Goal: Task Accomplishment & Management: Manage account settings

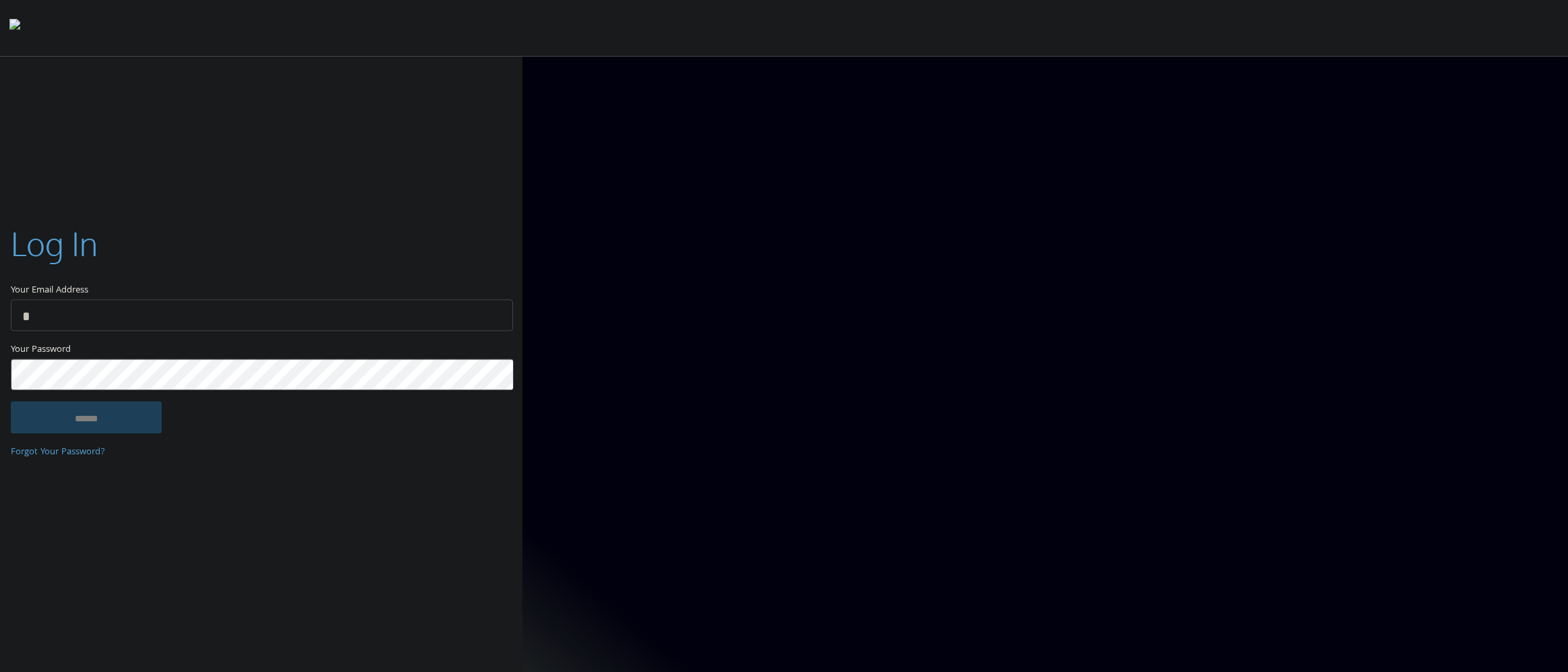
click at [0, 671] on com-1password-button at bounding box center [0, 675] width 0 height 0
type input "**********"
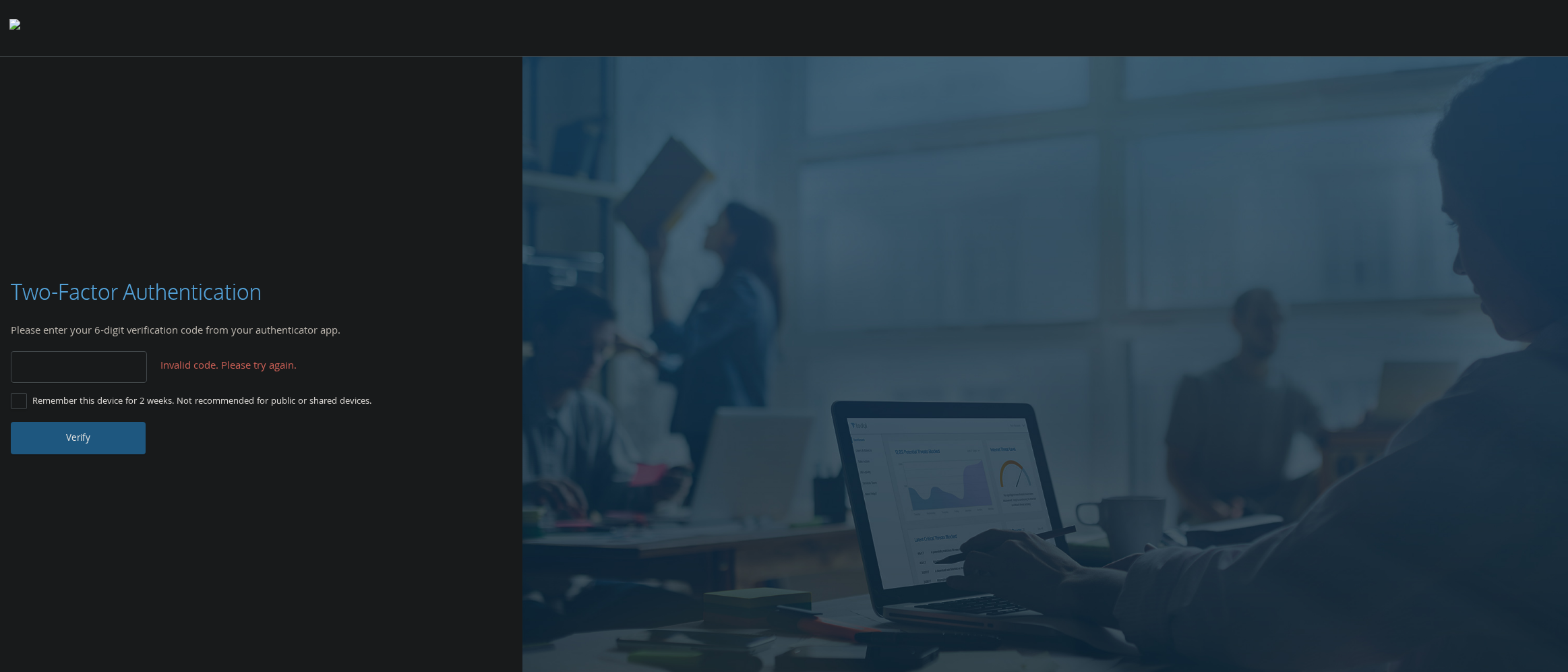
click at [103, 432] on button "Verify" at bounding box center [78, 438] width 135 height 32
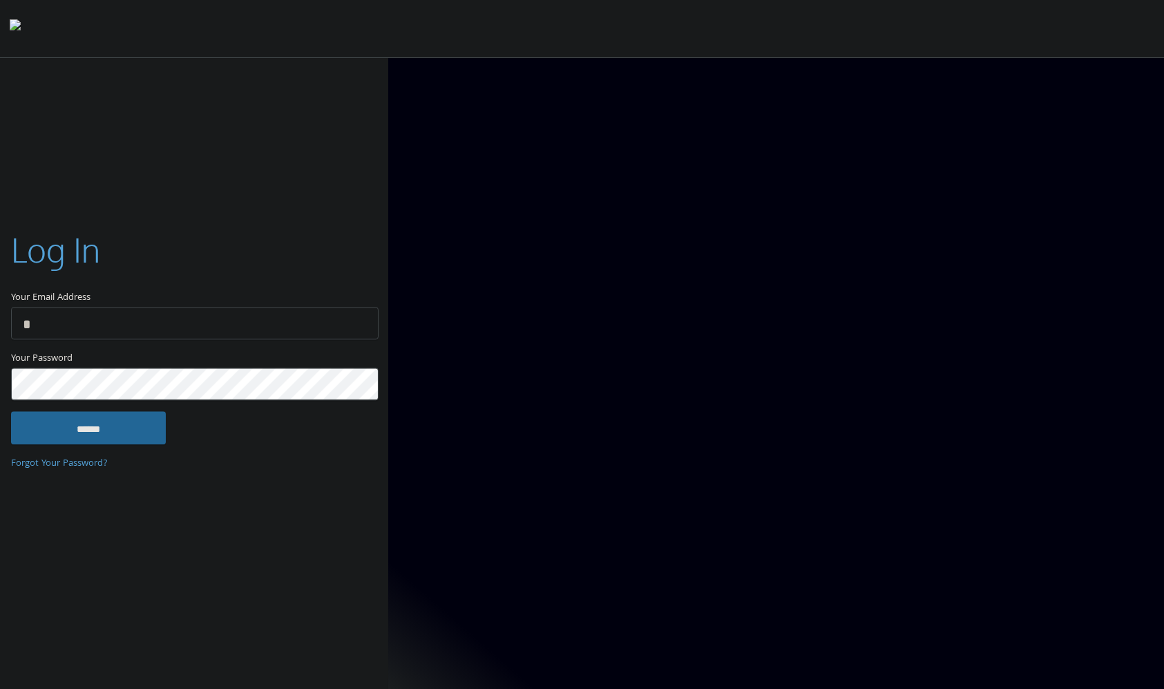
type input "**********"
